Goal: Transaction & Acquisition: Purchase product/service

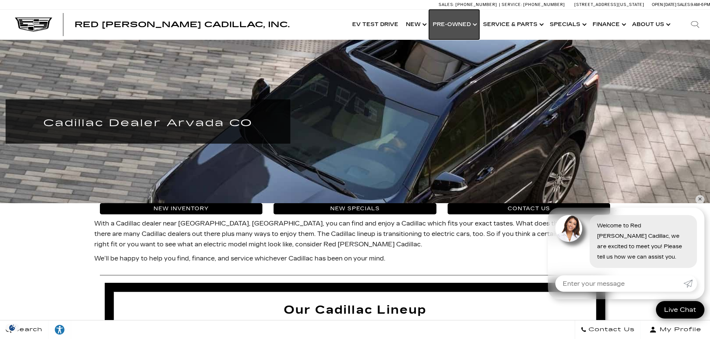
click at [459, 26] on link "Show Pre-Owned" at bounding box center [454, 25] width 50 height 30
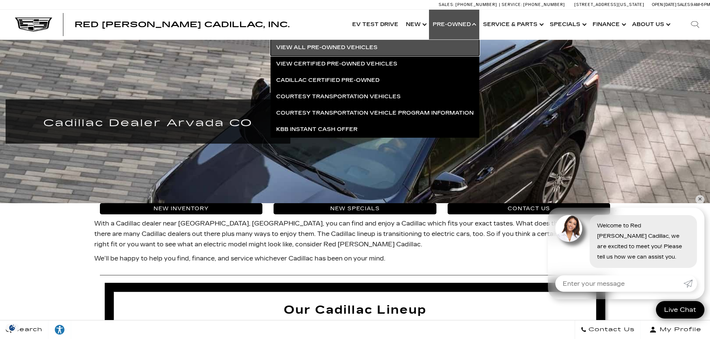
click at [332, 46] on link "View All Pre-Owned Vehicles" at bounding box center [375, 47] width 209 height 16
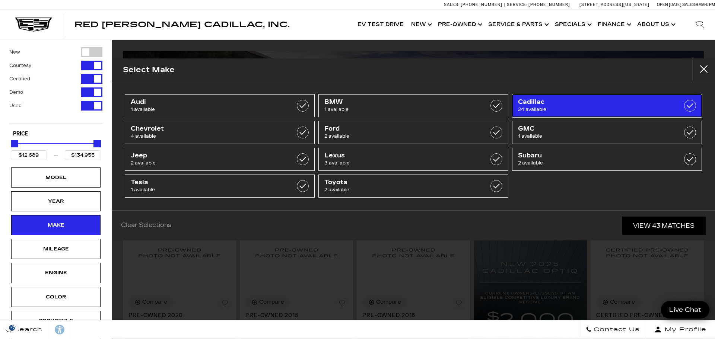
click at [538, 107] on span "24 available" at bounding box center [593, 109] width 151 height 7
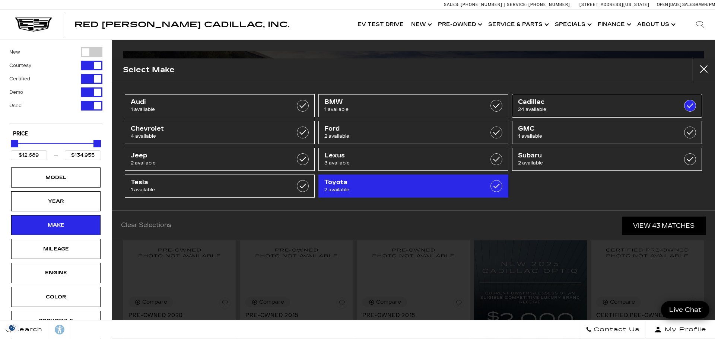
type input "$19,189"
checkbox input "true"
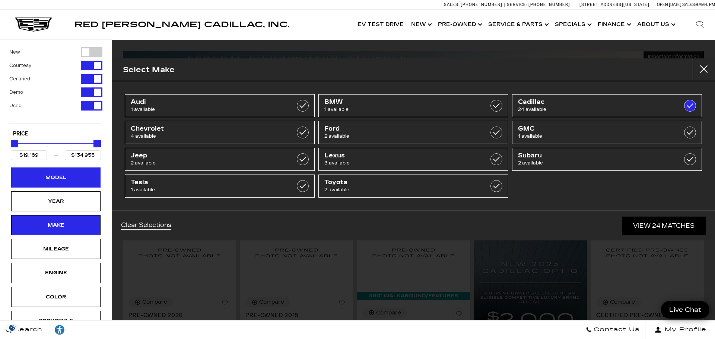
click at [76, 178] on div "Model" at bounding box center [55, 178] width 89 height 20
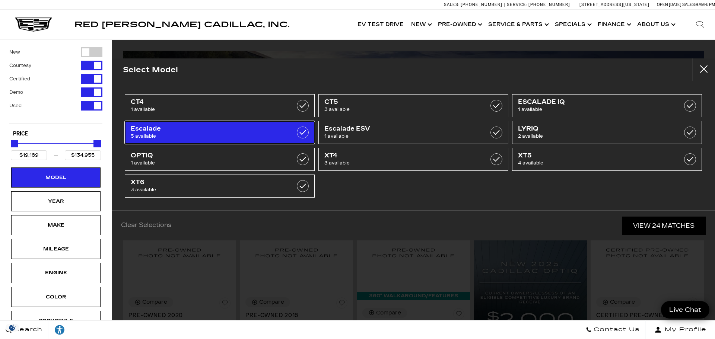
click at [306, 133] on label at bounding box center [303, 133] width 12 height 12
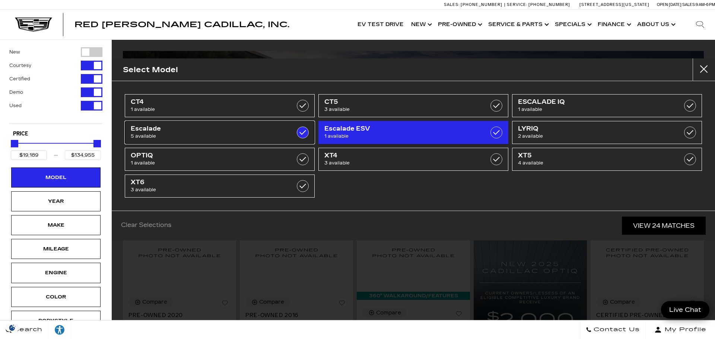
type input "$50,189"
type input "$98,689"
checkbox input "true"
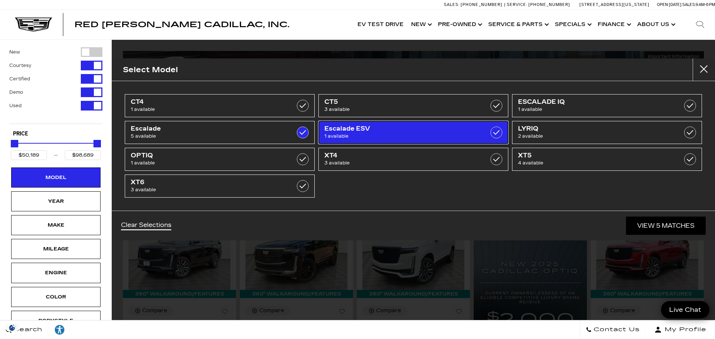
click at [497, 132] on label at bounding box center [497, 133] width 12 height 12
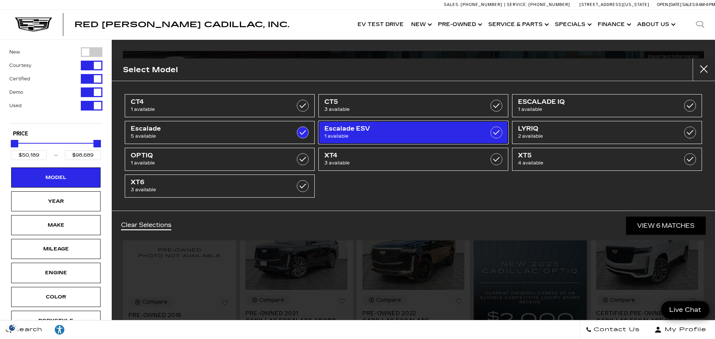
type input "$28,189"
checkbox input "true"
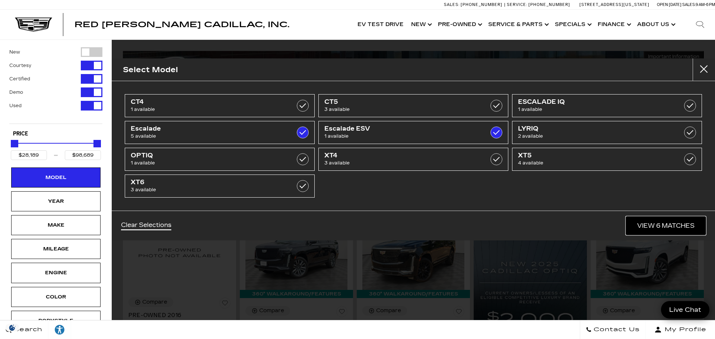
click at [652, 225] on link "View 6 Matches" at bounding box center [666, 226] width 80 height 18
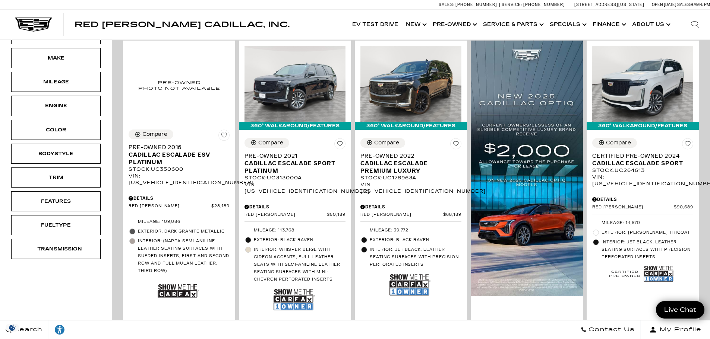
scroll to position [149, 0]
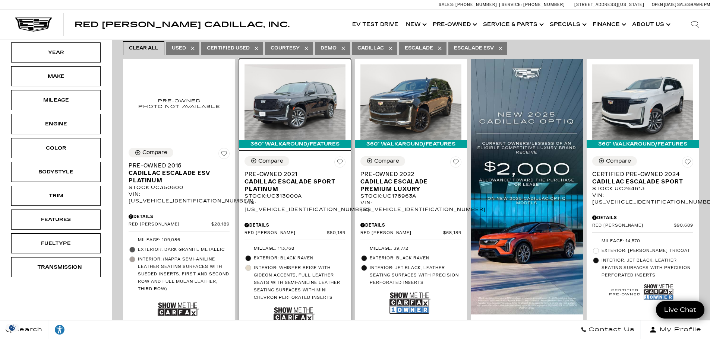
click at [302, 87] on img at bounding box center [294, 102] width 101 height 76
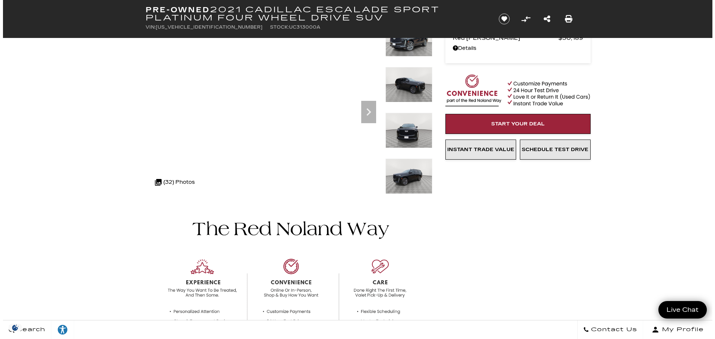
scroll to position [37, 0]
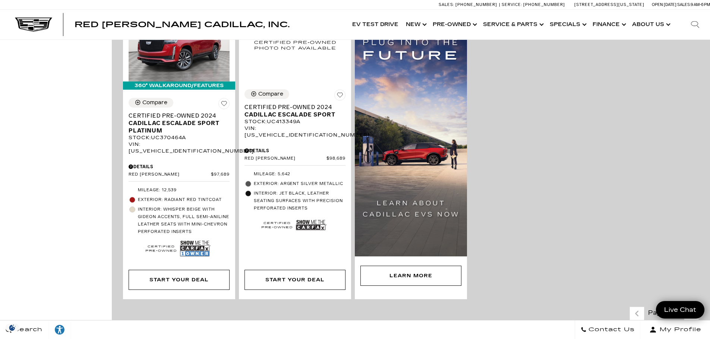
scroll to position [559, 0]
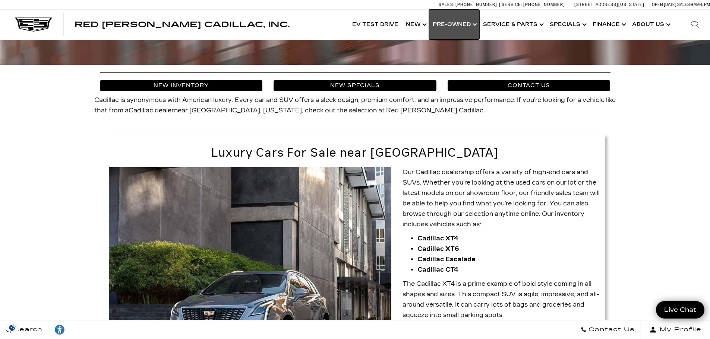
click at [453, 25] on link "Show Pre-Owned" at bounding box center [454, 25] width 50 height 30
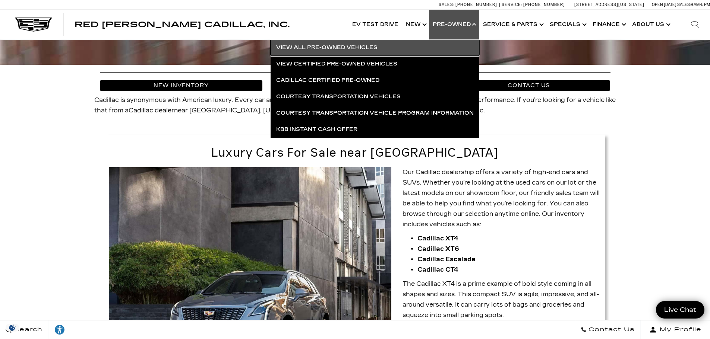
click at [370, 45] on link "View All Pre-Owned Vehicles" at bounding box center [375, 47] width 209 height 16
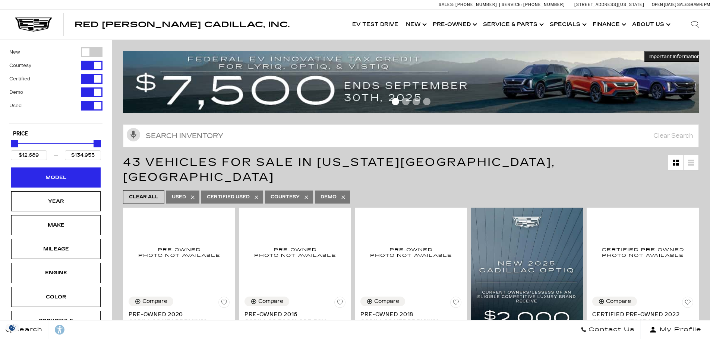
click at [57, 176] on div "Model" at bounding box center [55, 178] width 37 height 8
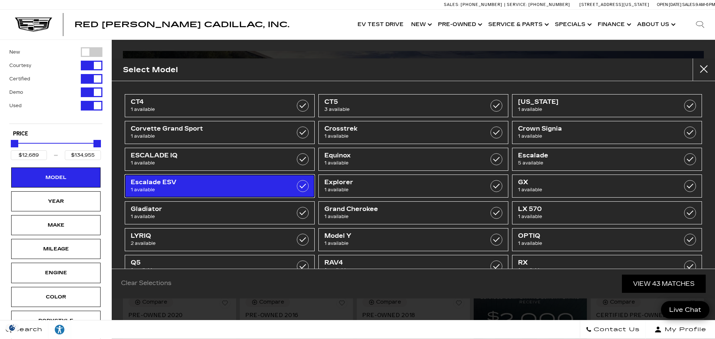
click at [145, 186] on span "Escalade ESV" at bounding box center [206, 182] width 151 height 7
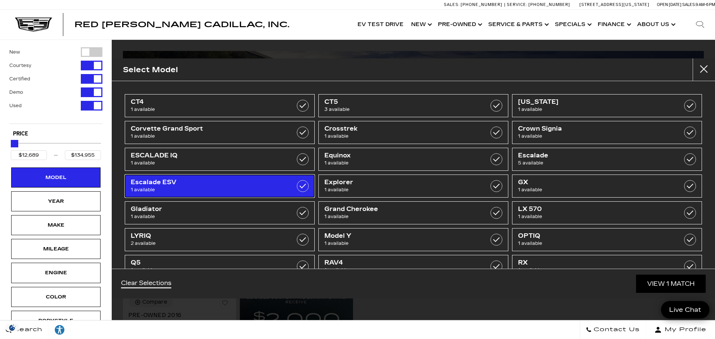
type input "$28,189"
checkbox input "true"
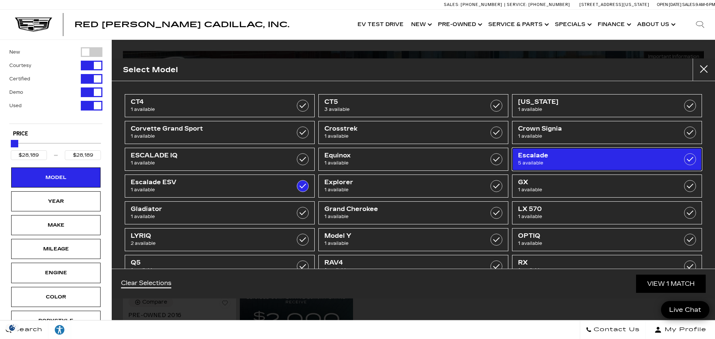
click at [688, 159] on label at bounding box center [691, 160] width 12 height 12
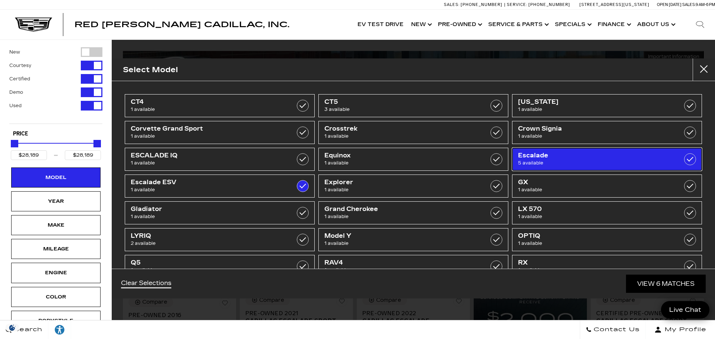
type input "$98,689"
checkbox input "true"
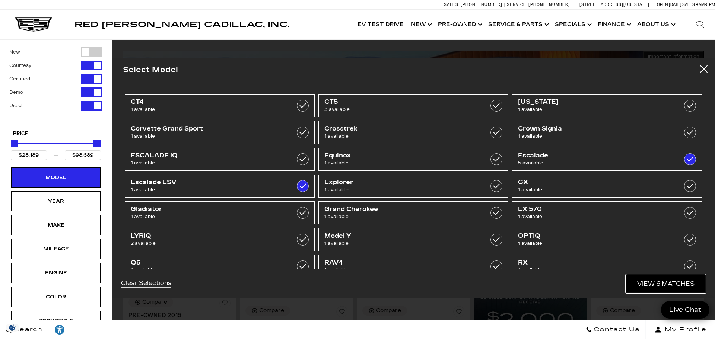
click at [649, 285] on link "View 6 Matches" at bounding box center [666, 284] width 80 height 18
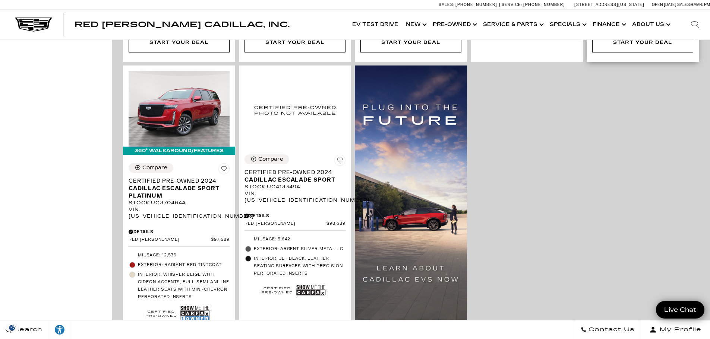
scroll to position [484, 0]
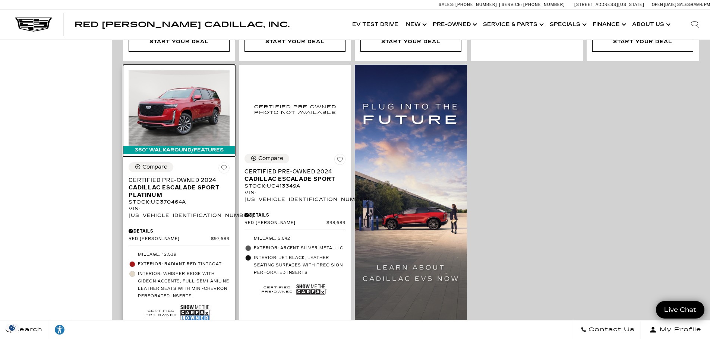
click at [178, 102] on img at bounding box center [179, 108] width 101 height 76
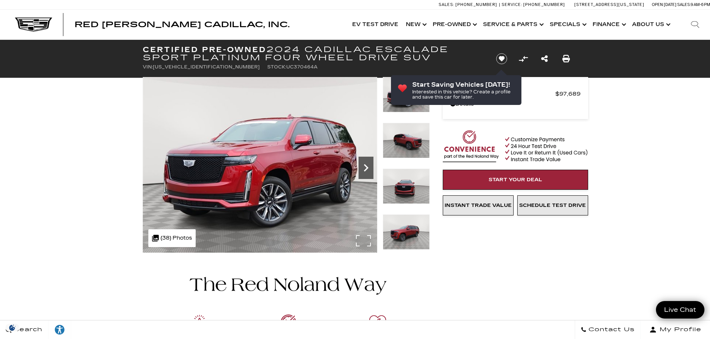
click at [364, 169] on icon "Next" at bounding box center [365, 168] width 15 height 15
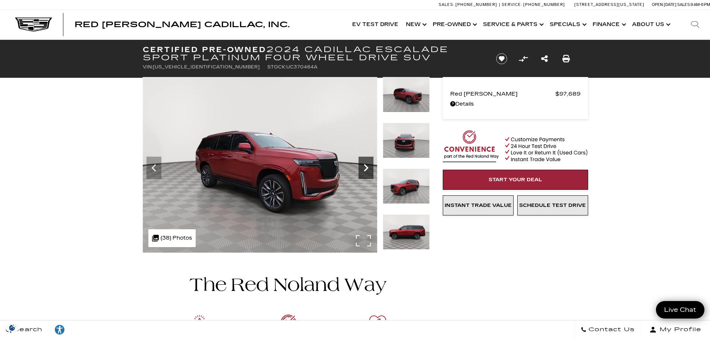
click at [364, 169] on icon "Next" at bounding box center [365, 168] width 15 height 15
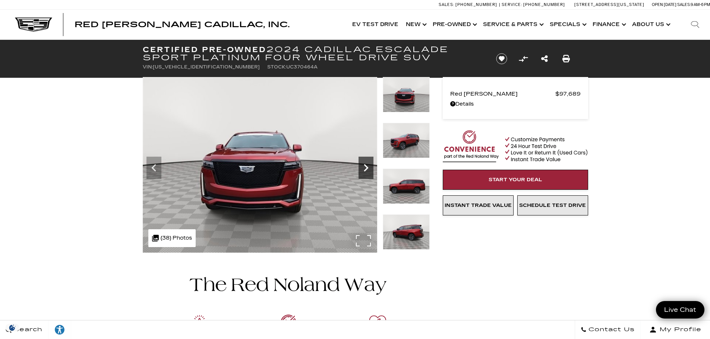
click at [364, 169] on icon "Next" at bounding box center [365, 168] width 15 height 15
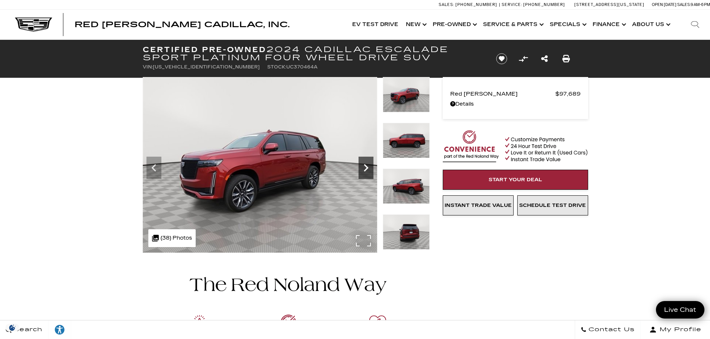
click at [364, 169] on icon "Next" at bounding box center [365, 168] width 15 height 15
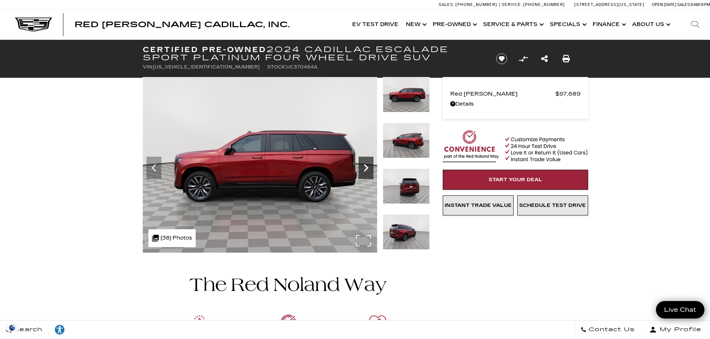
click at [364, 169] on icon "Next" at bounding box center [365, 168] width 15 height 15
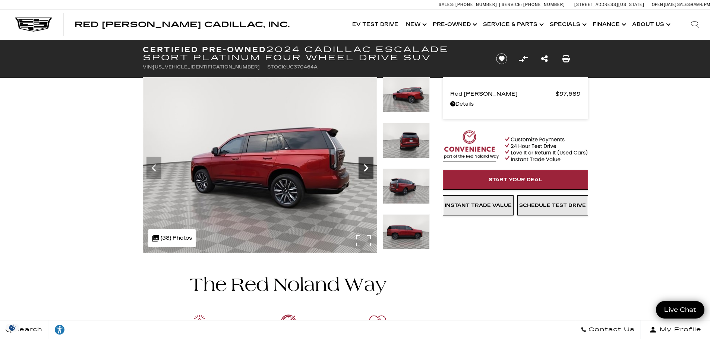
click at [364, 169] on icon "Next" at bounding box center [365, 168] width 15 height 15
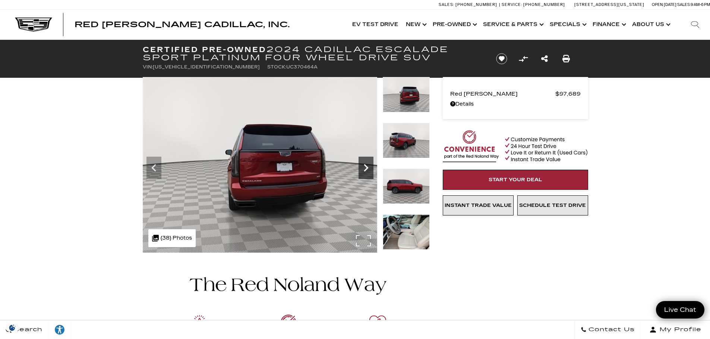
click at [364, 169] on icon "Next" at bounding box center [365, 168] width 15 height 15
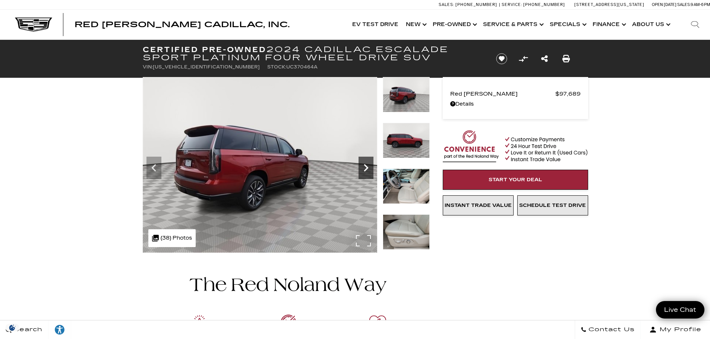
click at [364, 169] on icon "Next" at bounding box center [365, 168] width 15 height 15
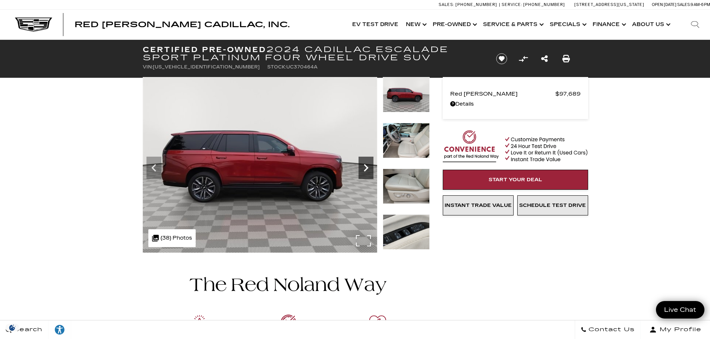
click at [364, 169] on icon "Next" at bounding box center [365, 168] width 15 height 15
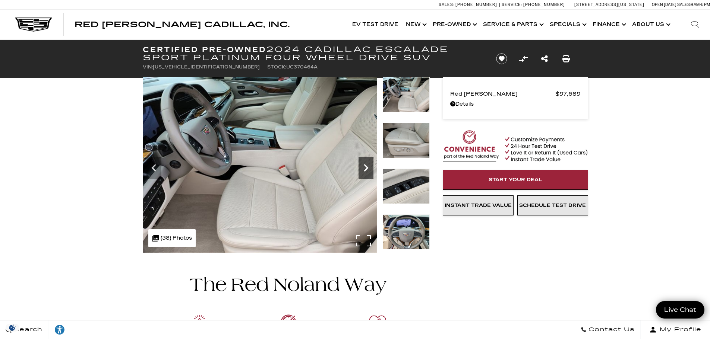
click at [364, 169] on icon "Next" at bounding box center [365, 168] width 15 height 15
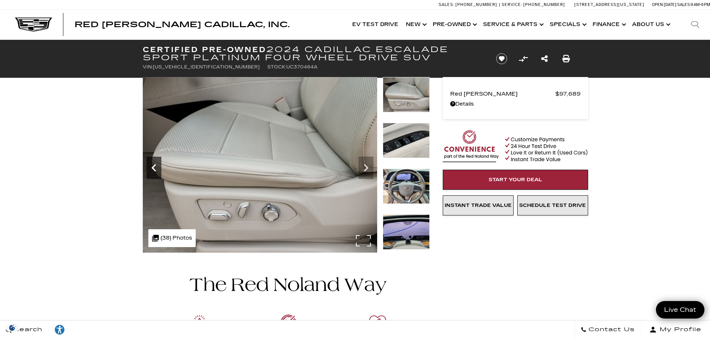
click at [154, 165] on icon "Previous" at bounding box center [153, 167] width 4 height 7
